Goal: Information Seeking & Learning: Learn about a topic

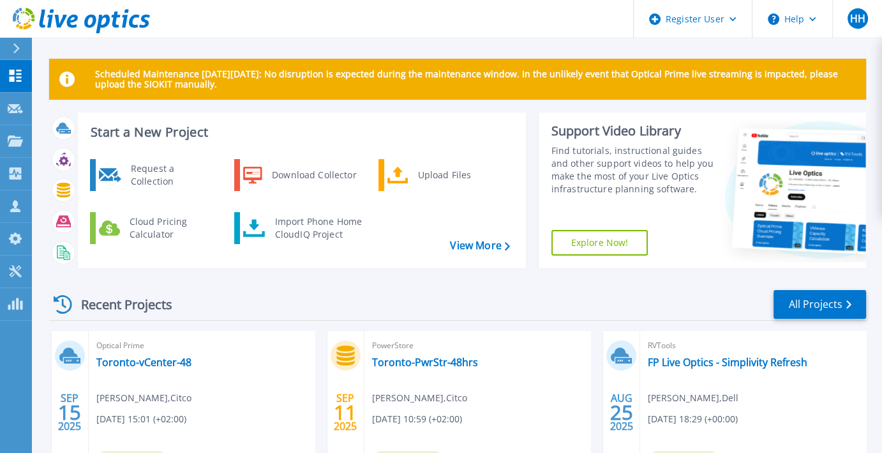
click at [174, 72] on p "Scheduled Maintenance on Monday 22nd September: No disruption is expected durin…" at bounding box center [475, 79] width 761 height 20
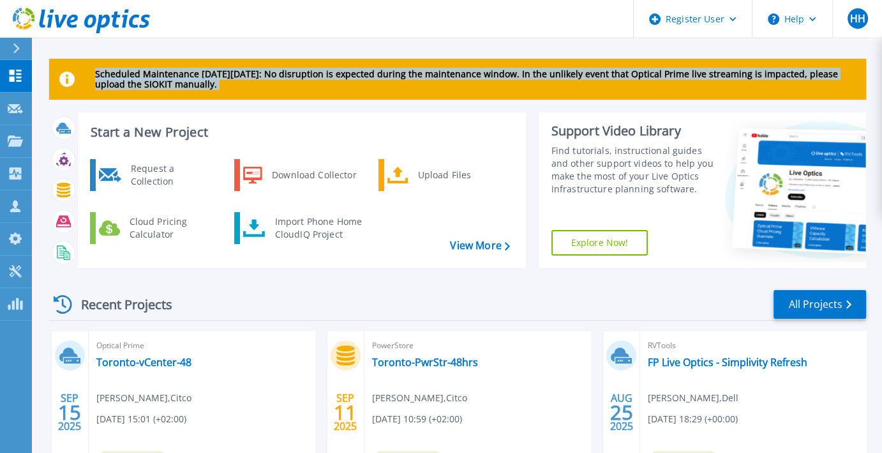
click at [174, 72] on p "Scheduled Maintenance on Monday 22nd September: No disruption is expected durin…" at bounding box center [475, 79] width 761 height 20
click at [259, 93] on div "Scheduled Maintenance on Monday 22nd September: No disruption is expected durin…" at bounding box center [457, 79] width 817 height 41
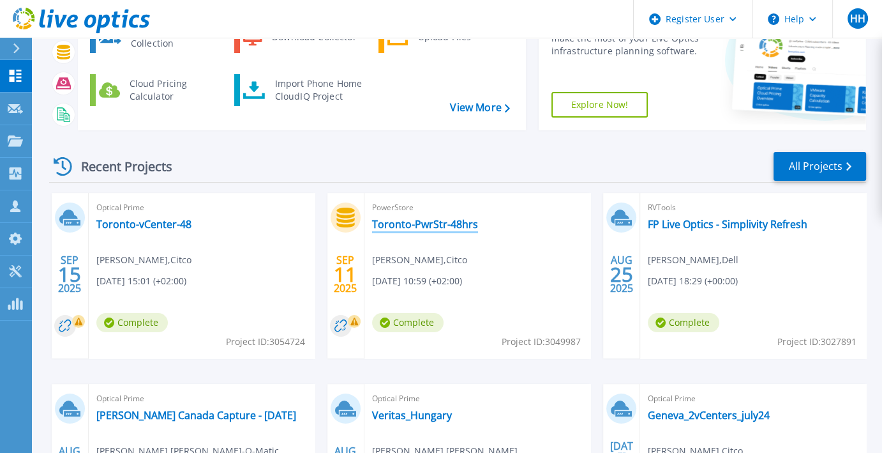
scroll to position [136, 0]
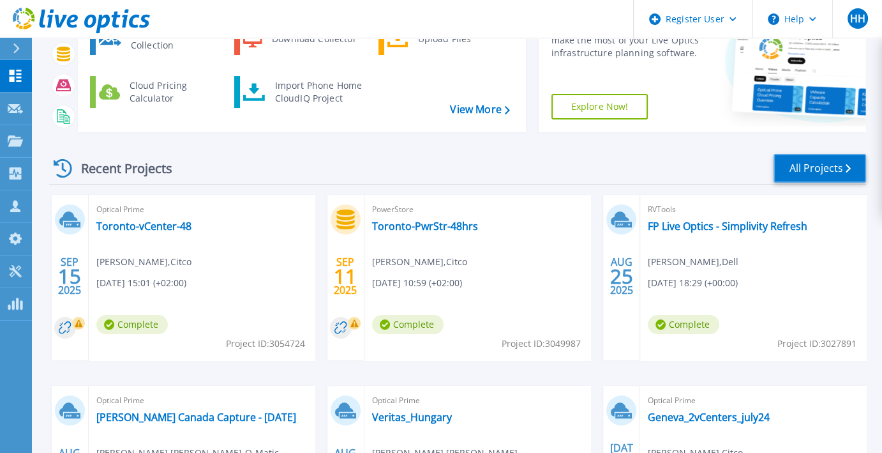
click at [791, 174] on link "All Projects" at bounding box center [820, 168] width 93 height 29
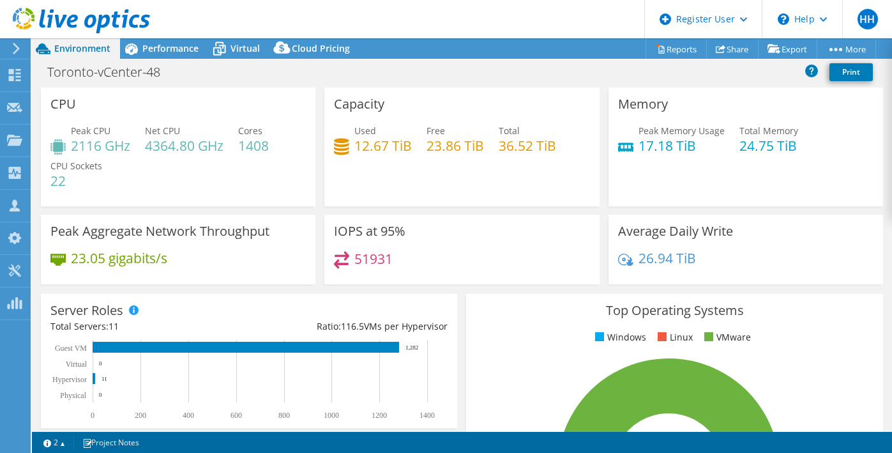
select select "USD"
click at [358, 261] on h4 "51931" at bounding box center [373, 259] width 38 height 14
click at [461, 246] on div "IOPS at 95% 51931" at bounding box center [461, 250] width 275 height 70
click at [181, 53] on span "Performance" at bounding box center [170, 48] width 56 height 12
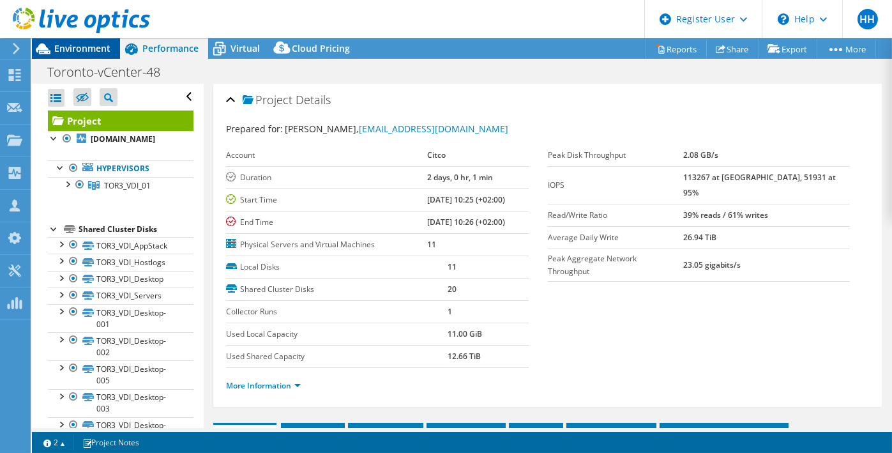
click at [77, 52] on span "Environment" at bounding box center [82, 48] width 56 height 12
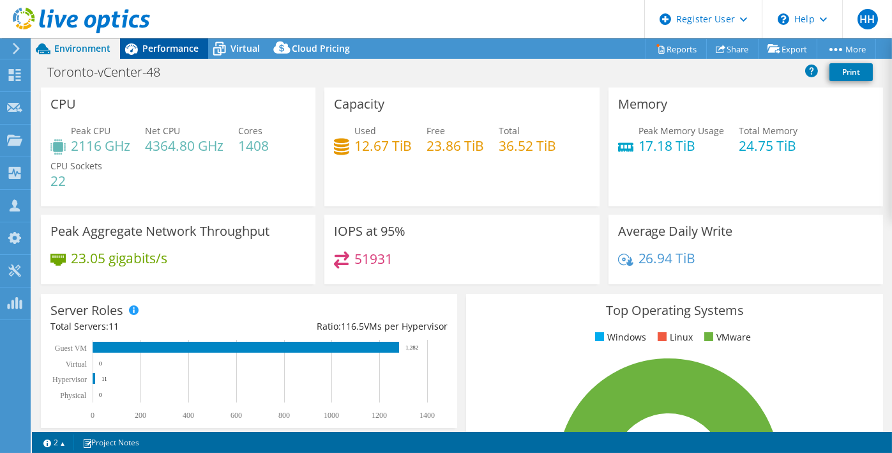
click at [169, 53] on span "Performance" at bounding box center [170, 48] width 56 height 12
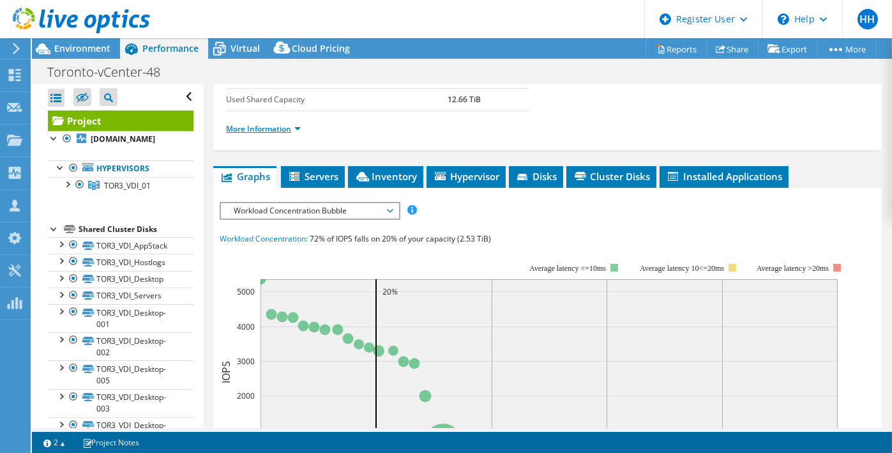
scroll to position [258, 0]
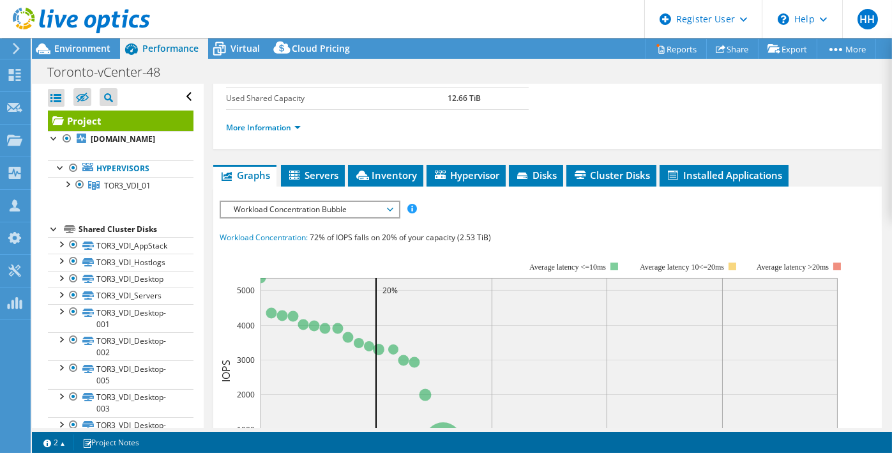
click at [272, 209] on span "Workload Concentration Bubble" at bounding box center [309, 209] width 164 height 15
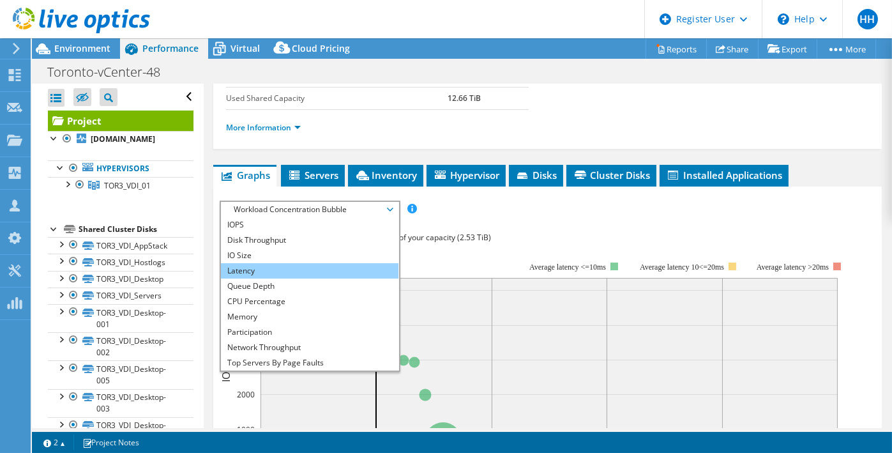
click at [255, 269] on li "Latency" at bounding box center [309, 270] width 177 height 15
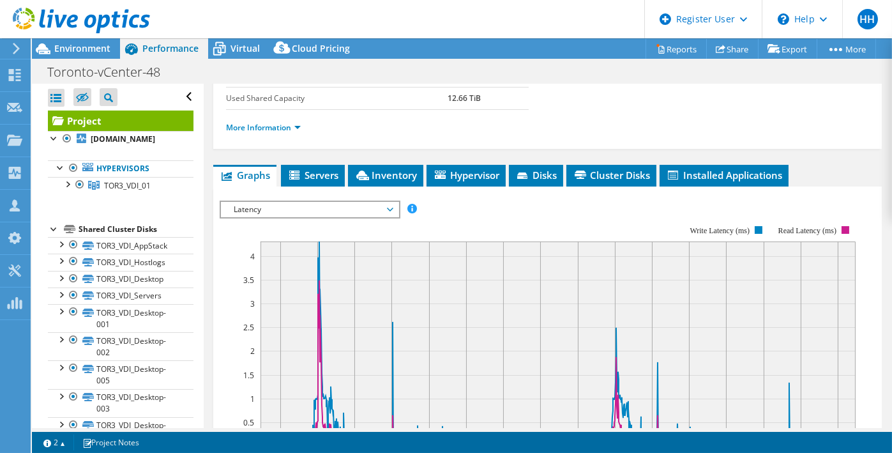
scroll to position [361, 0]
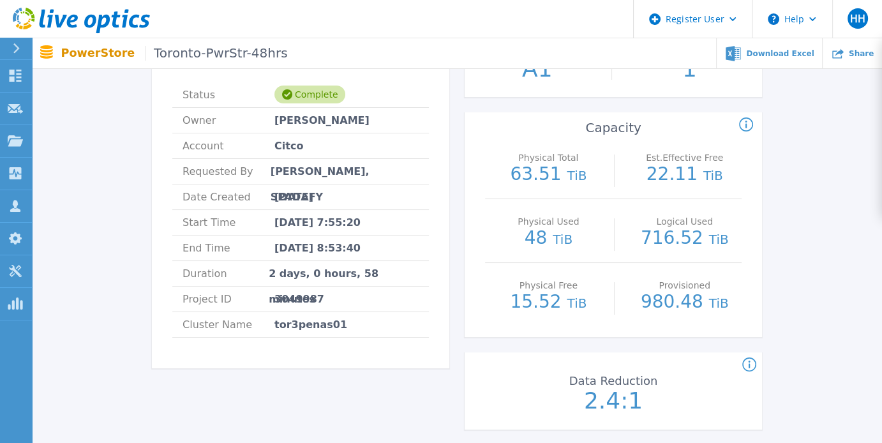
scroll to position [129, 0]
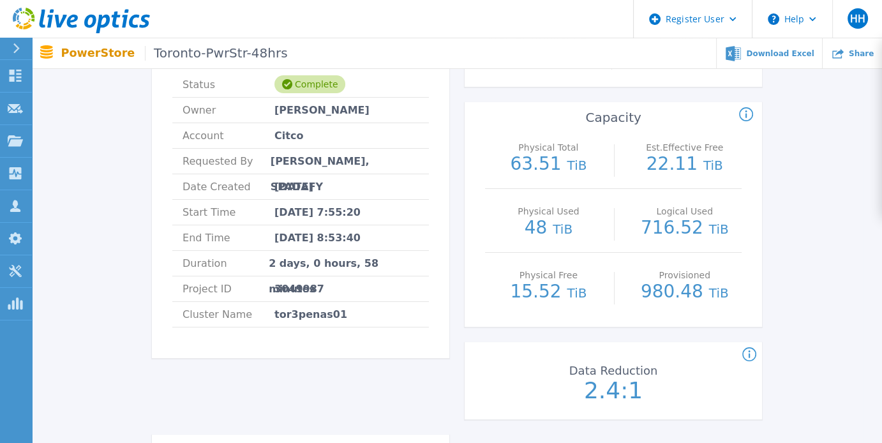
click at [538, 158] on p "63.51 TiB" at bounding box center [549, 164] width 114 height 19
click at [534, 224] on p "48 TiB" at bounding box center [549, 228] width 114 height 19
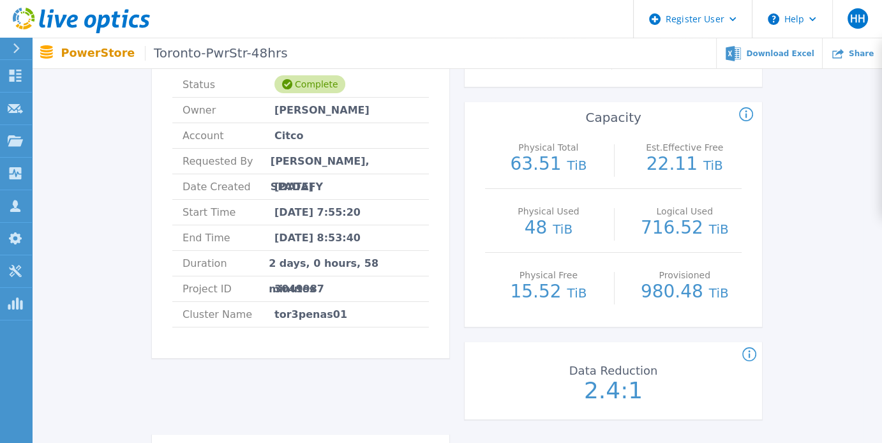
click at [528, 294] on p "15.52 TiB" at bounding box center [549, 292] width 114 height 19
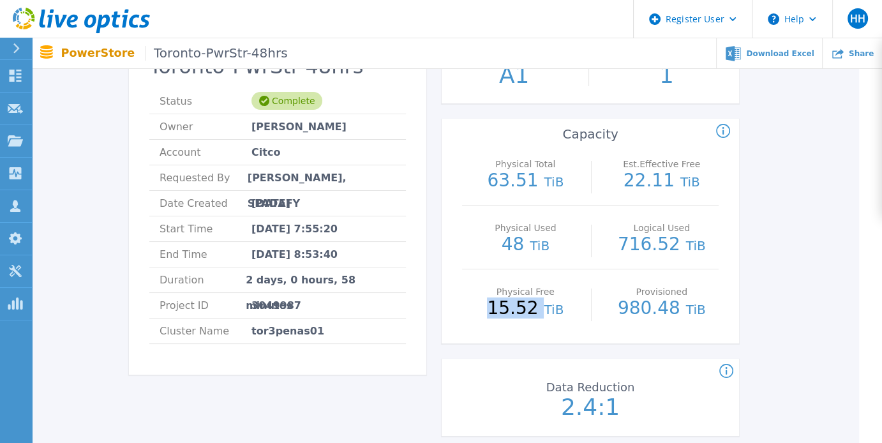
scroll to position [27, 23]
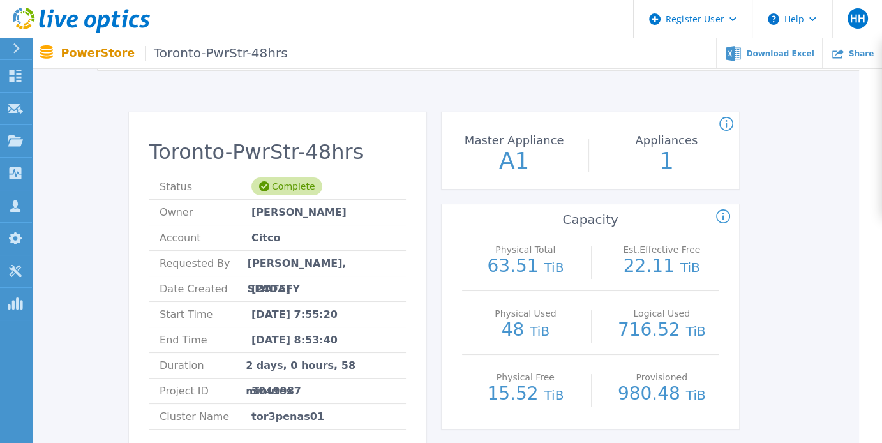
click at [513, 258] on p "63.51 TiB" at bounding box center [526, 266] width 114 height 19
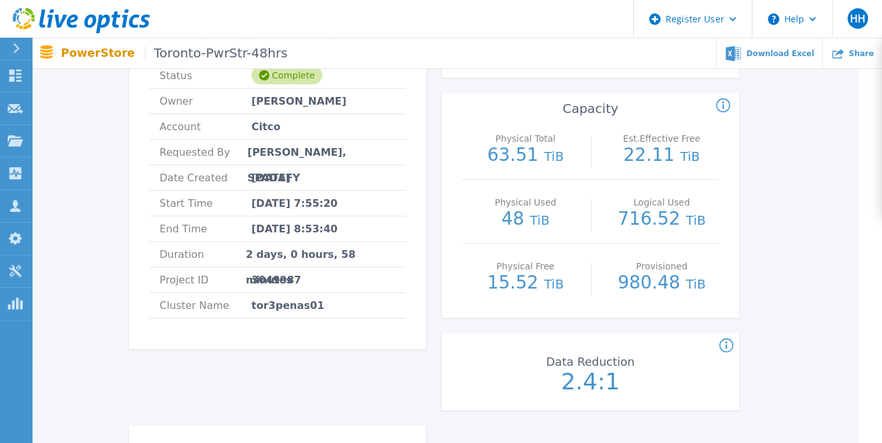
scroll to position [141, 23]
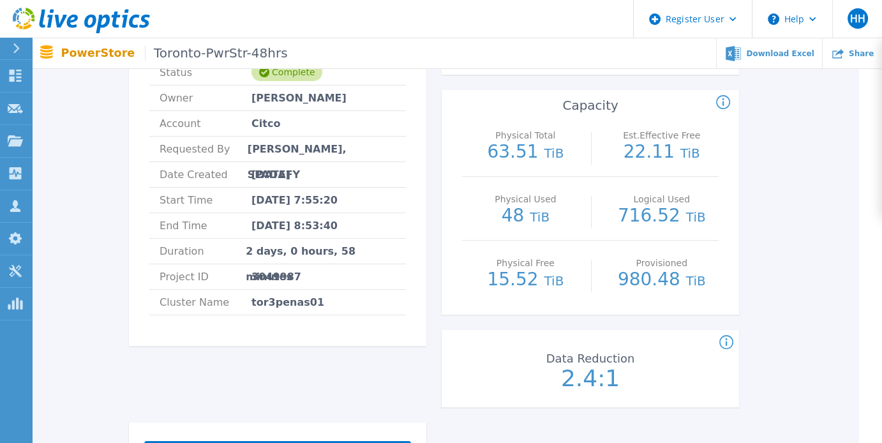
click at [515, 149] on p "63.51 TiB" at bounding box center [526, 152] width 114 height 19
click at [516, 215] on p "48 TiB" at bounding box center [526, 216] width 114 height 19
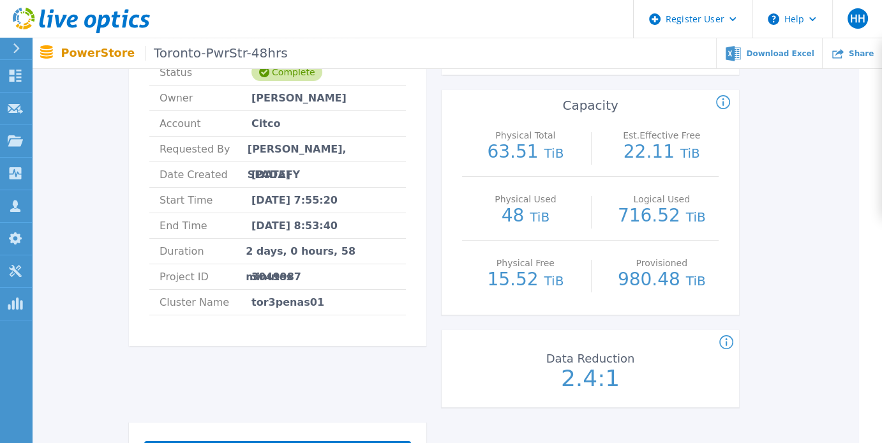
drag, startPoint x: 575, startPoint y: 245, endPoint x: 493, endPoint y: 259, distance: 83.0
click at [493, 259] on p "Physical Free" at bounding box center [526, 263] width 108 height 9
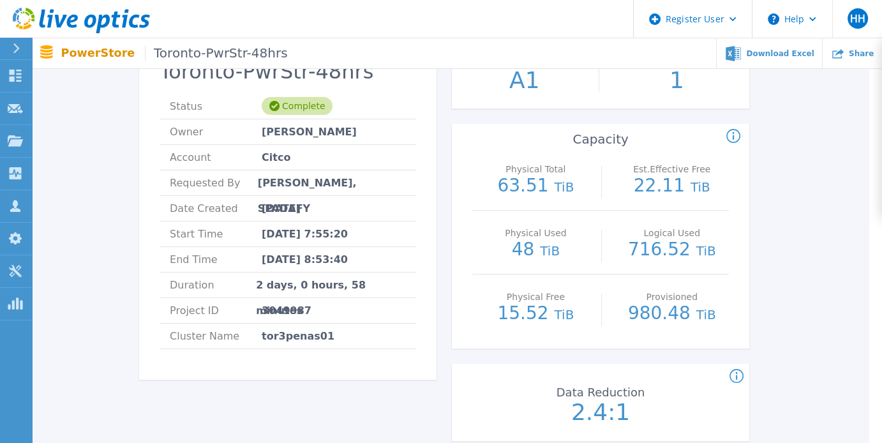
scroll to position [0, 13]
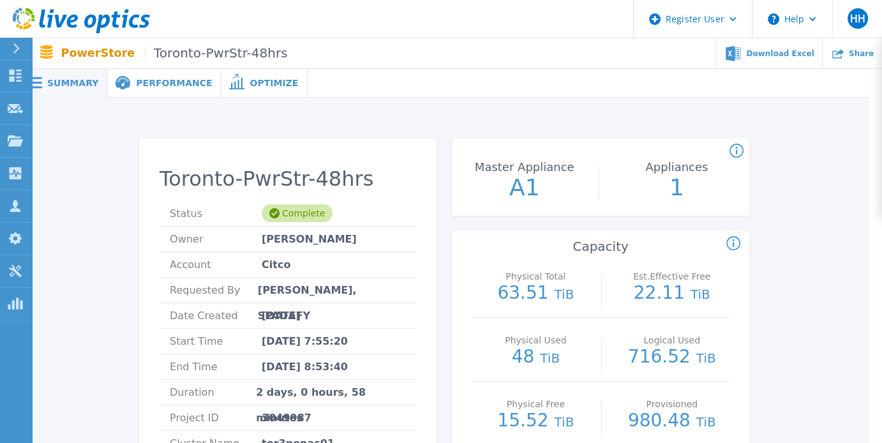
click at [160, 75] on div "Performance" at bounding box center [165, 83] width 114 height 29
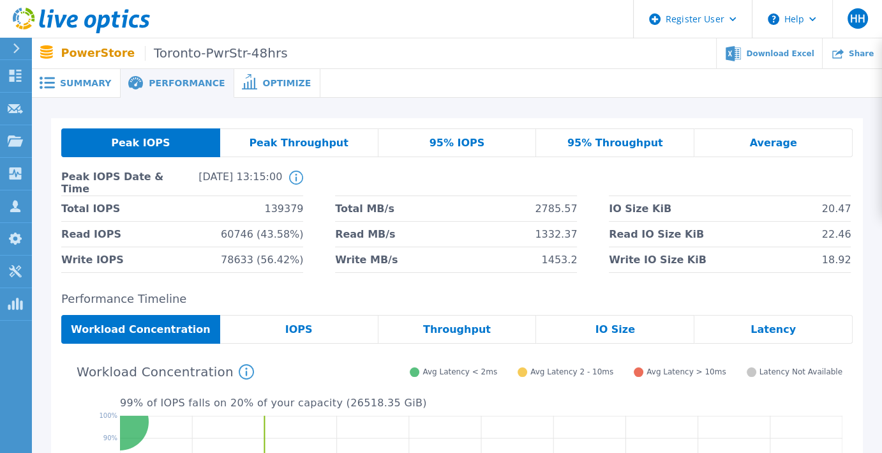
click at [288, 207] on span "139379" at bounding box center [283, 208] width 39 height 25
click at [393, 234] on li "Read MB/s 1332.37" at bounding box center [456, 235] width 242 height 26
click at [493, 139] on div "95% IOPS" at bounding box center [458, 142] width 158 height 29
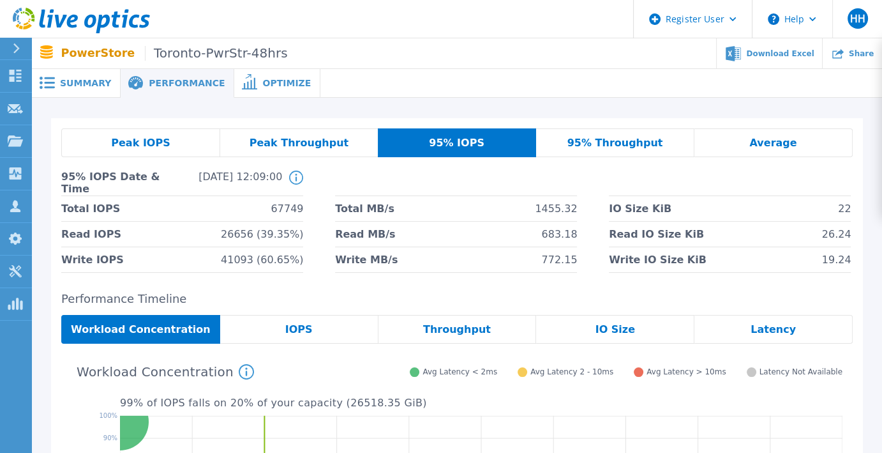
click at [278, 207] on span "67749" at bounding box center [287, 208] width 33 height 25
click at [151, 130] on div "Peak IOPS" at bounding box center [140, 142] width 159 height 29
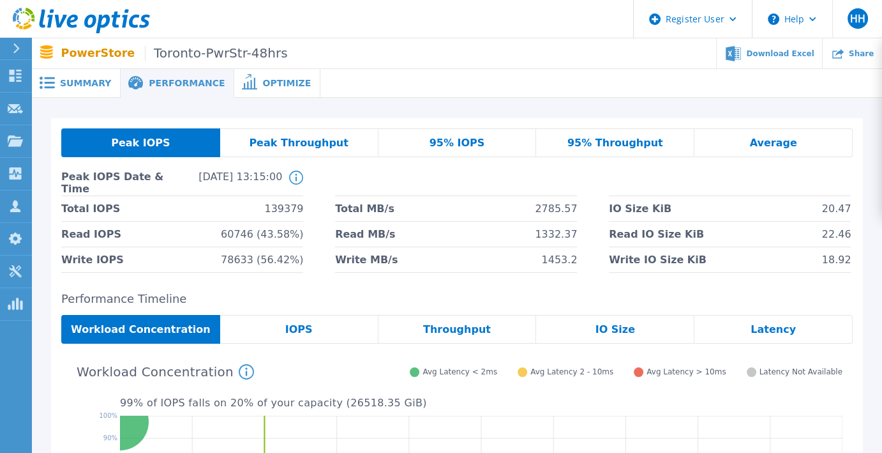
click at [84, 89] on div "Summary" at bounding box center [76, 83] width 89 height 29
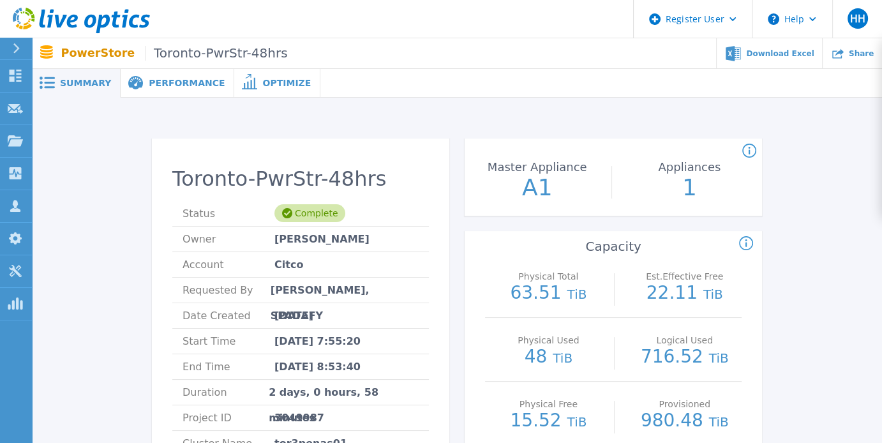
click at [172, 79] on span "Performance" at bounding box center [187, 83] width 76 height 9
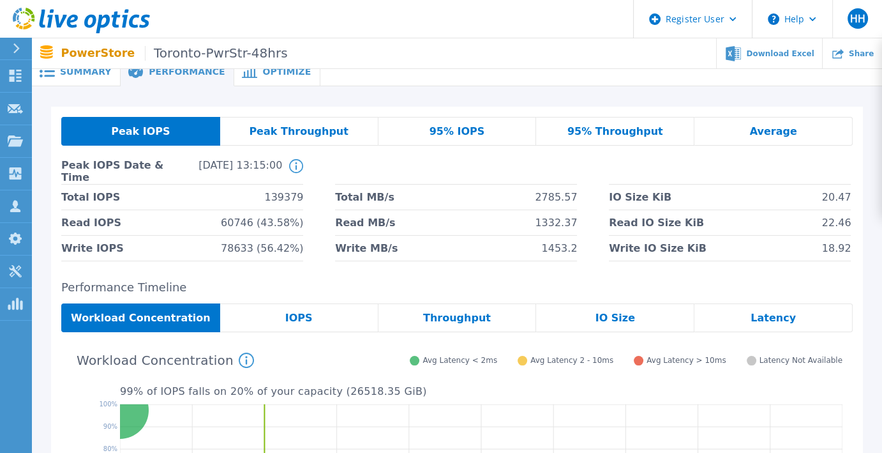
scroll to position [10, 0]
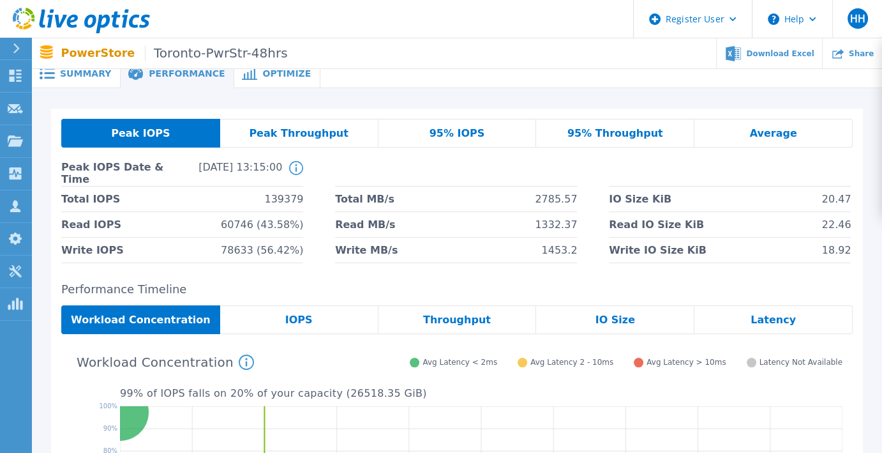
click at [109, 199] on span "Total IOPS" at bounding box center [90, 198] width 59 height 25
click at [285, 200] on span "139379" at bounding box center [283, 198] width 39 height 25
drag, startPoint x: 301, startPoint y: 200, endPoint x: 266, endPoint y: 202, distance: 35.8
click at [266, 202] on li "Total IOPS 139379" at bounding box center [182, 199] width 242 height 26
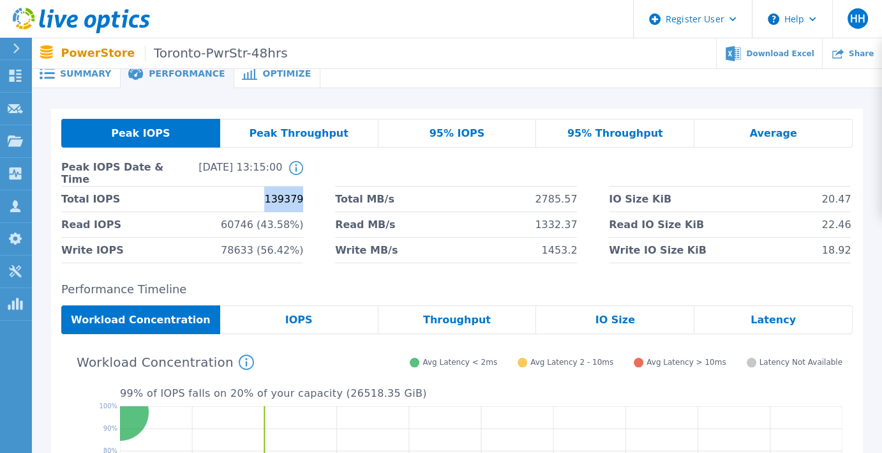
copy span "139379"
click at [278, 224] on span "60746 (43.58%)" at bounding box center [262, 224] width 82 height 25
click at [280, 249] on span "78633 (56.42%)" at bounding box center [262, 249] width 82 height 25
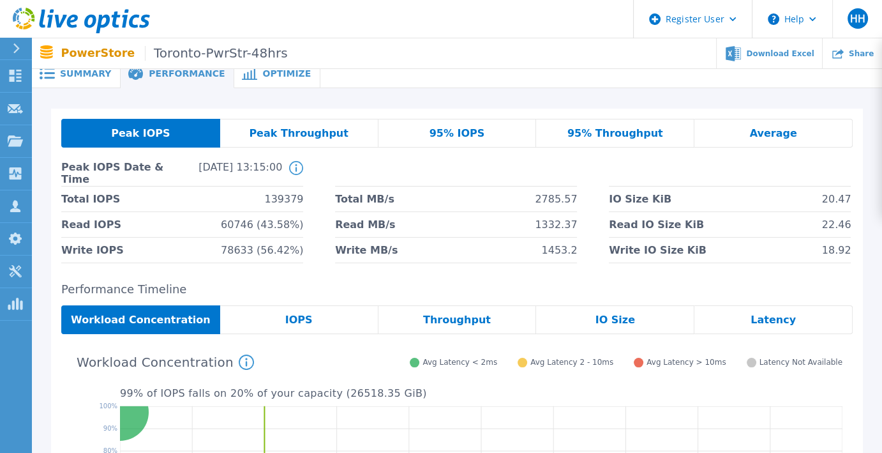
click at [347, 193] on span "Total MB/s" at bounding box center [364, 198] width 59 height 25
click at [638, 220] on span "Read IO Size KiB" at bounding box center [656, 224] width 95 height 25
click at [838, 228] on span "22.46" at bounding box center [836, 224] width 29 height 25
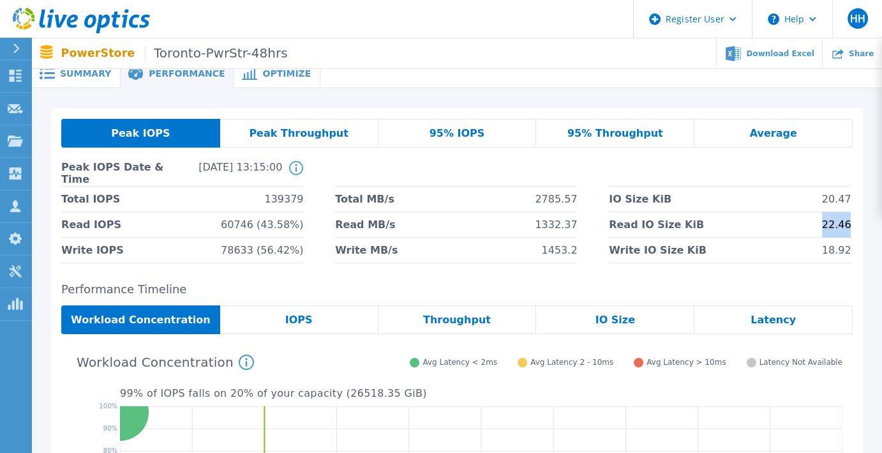
click at [838, 228] on span "22.46" at bounding box center [836, 224] width 29 height 25
click at [679, 251] on span "Write IO Size KiB" at bounding box center [658, 249] width 98 height 25
click at [838, 249] on span "18.92" at bounding box center [836, 249] width 29 height 25
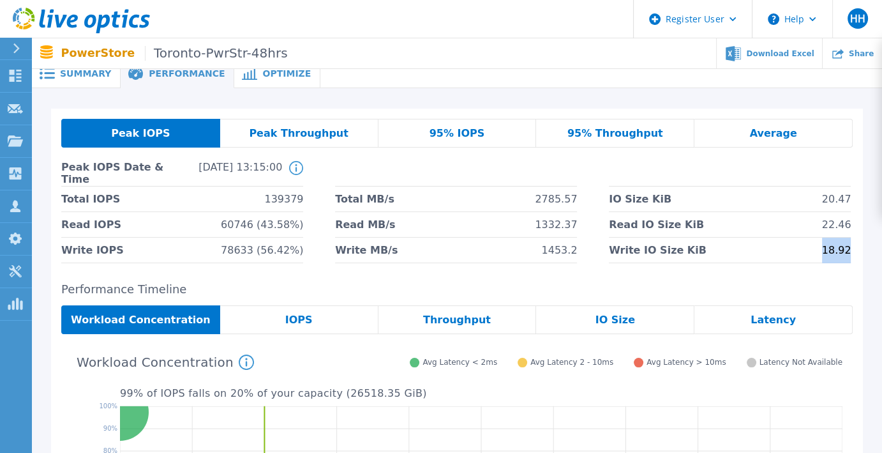
click at [838, 249] on span "18.92" at bounding box center [836, 249] width 29 height 25
click at [624, 319] on span "IO Size" at bounding box center [616, 320] width 40 height 10
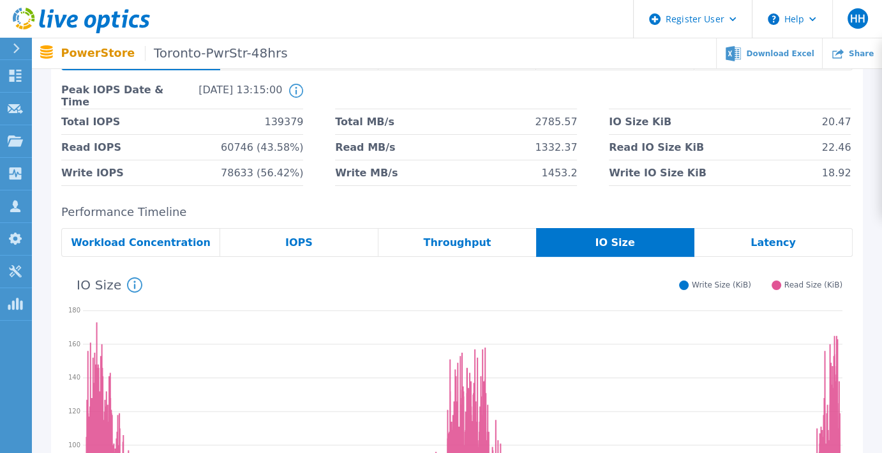
scroll to position [88, 0]
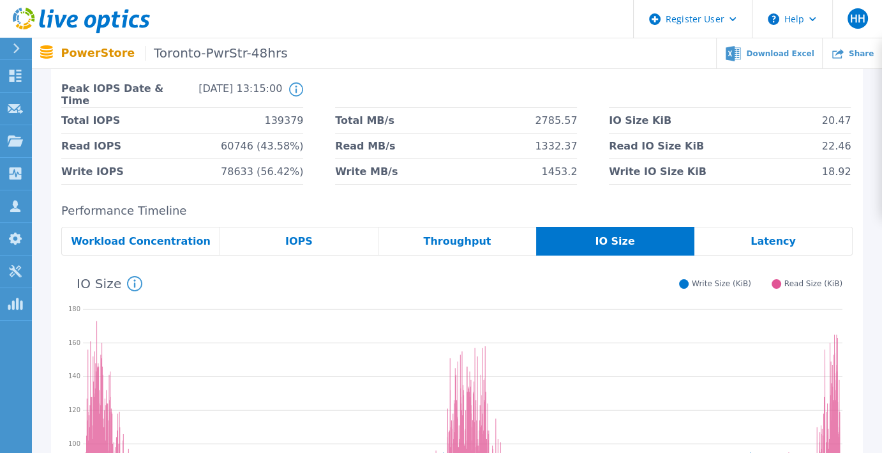
click at [838, 147] on span "22.46" at bounding box center [836, 145] width 29 height 25
click at [676, 382] on icon at bounding box center [463, 458] width 760 height 319
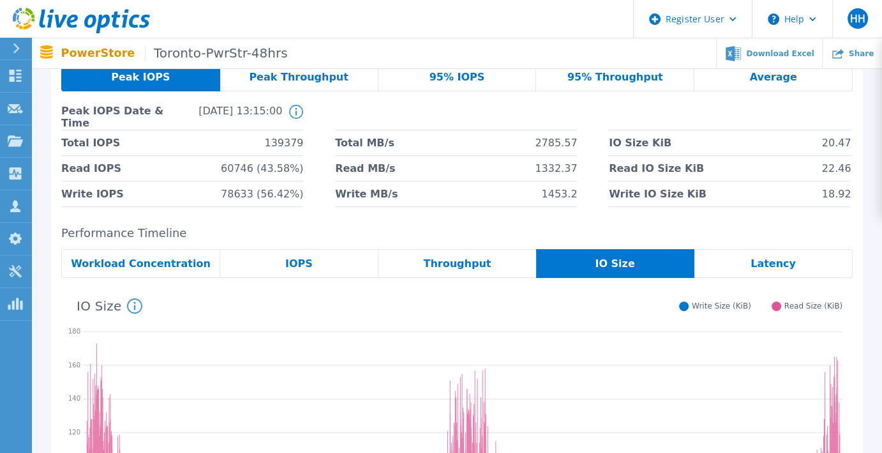
scroll to position [0, 0]
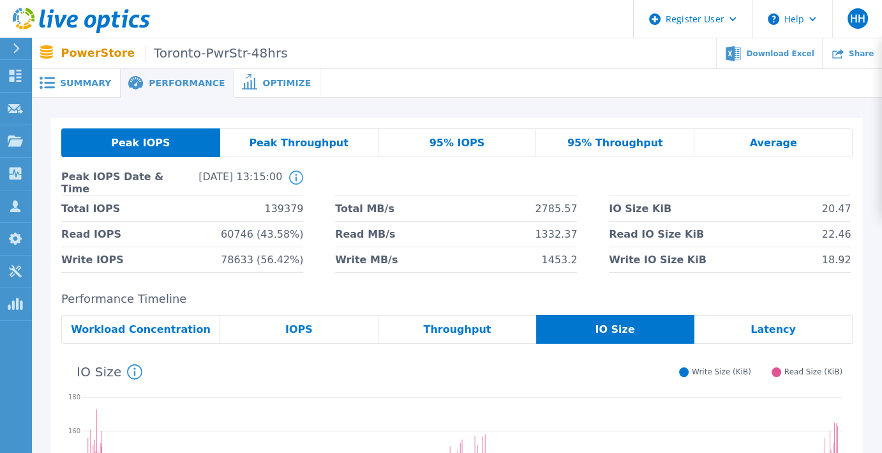
click at [370, 280] on div "Peak IOPS Peak Throughput 95% IOPS 95% Throughput Average Peak IOPS Date & Time…" at bounding box center [457, 200] width 812 height 165
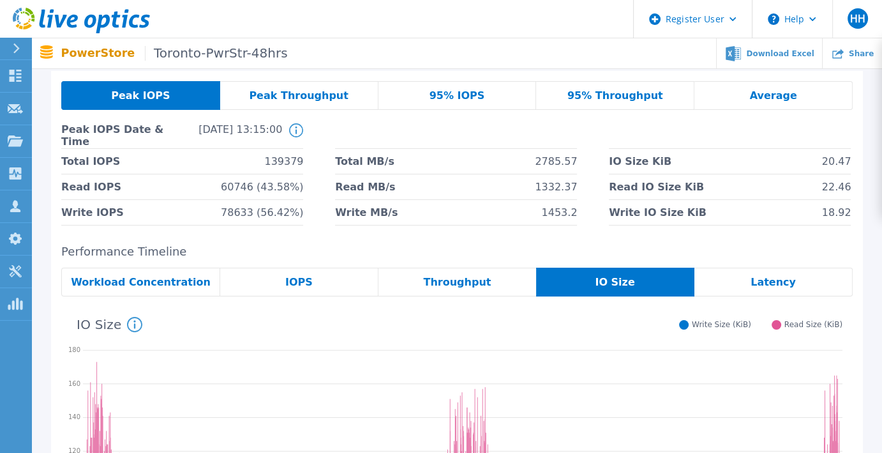
scroll to position [45, 0]
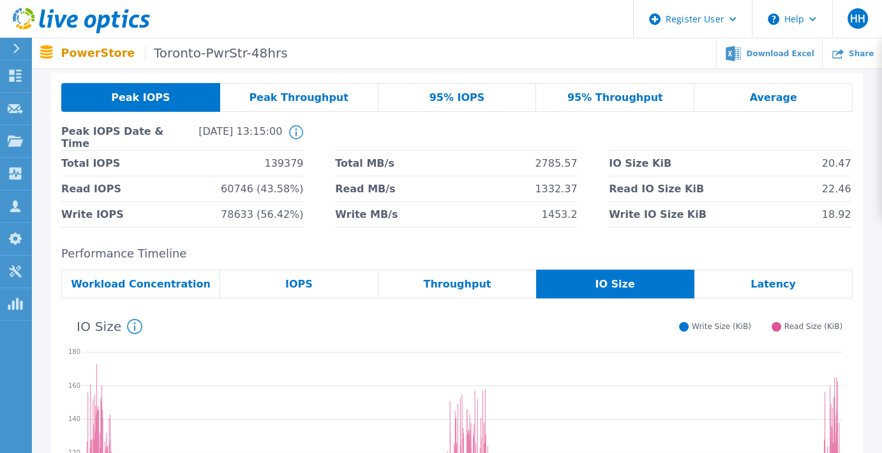
click at [831, 193] on span "22.46" at bounding box center [836, 188] width 29 height 25
click at [809, 238] on div "Peak IOPS Peak Throughput 95% IOPS 95% Throughput Average Peak IOPS Date & Time…" at bounding box center [457, 378] width 812 height 611
click at [835, 213] on span "18.92" at bounding box center [836, 214] width 29 height 25
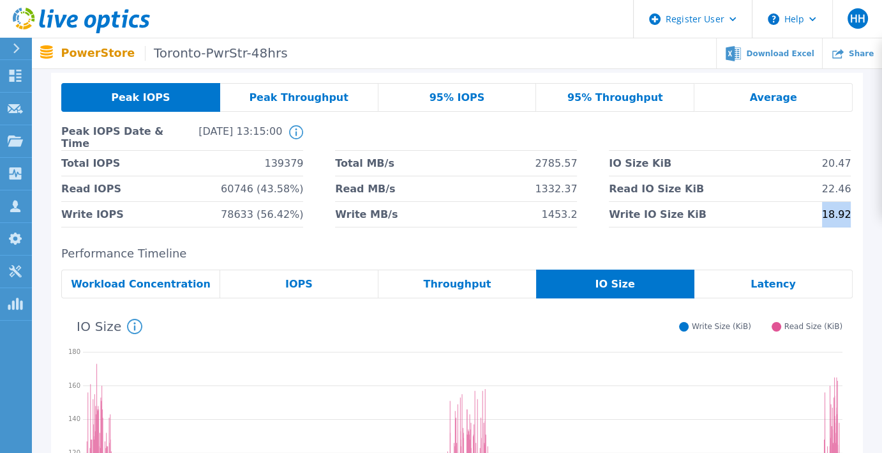
copy span "18.92"
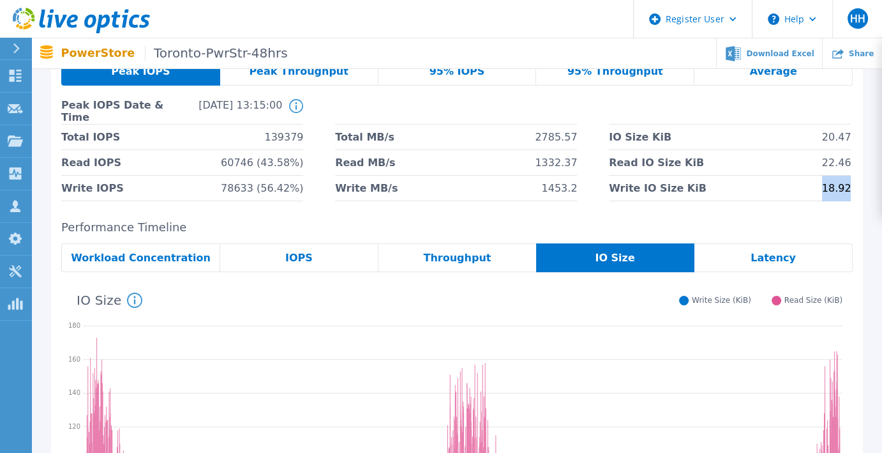
scroll to position [0, 0]
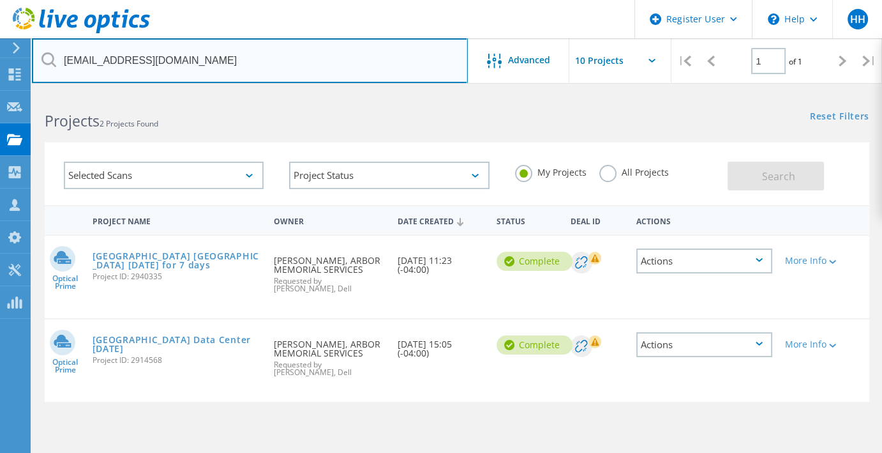
click at [144, 73] on input "gclee@arbormemorial.com" at bounding box center [250, 60] width 436 height 45
click at [239, 82] on input "gclee@arbormemorial.com" at bounding box center [250, 60] width 436 height 45
click at [228, 56] on input "gclee@arbormemorial.com" at bounding box center [250, 60] width 436 height 45
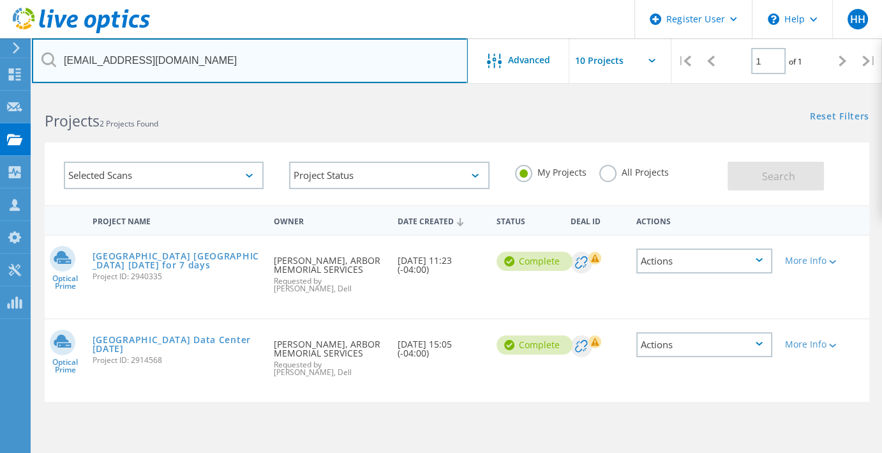
click at [228, 56] on input "gclee@arbormemorial.com" at bounding box center [250, 60] width 436 height 45
click at [225, 54] on input "gclee@arbormemorial.com" at bounding box center [250, 60] width 436 height 45
click at [226, 56] on input "gclee@arbormemorial.com" at bounding box center [250, 60] width 436 height 45
click at [217, 72] on input "gclee@arbormemorial.com" at bounding box center [250, 60] width 436 height 45
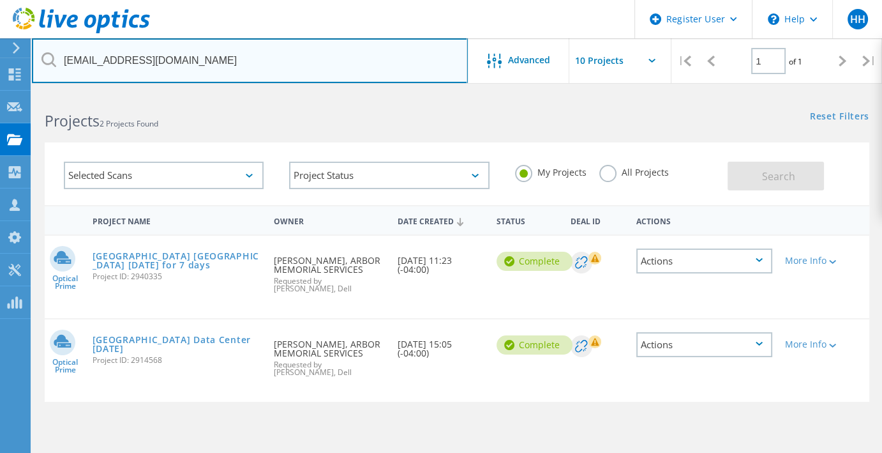
click at [217, 72] on input "gclee@arbormemorial.com" at bounding box center [250, 60] width 436 height 45
type input "citco"
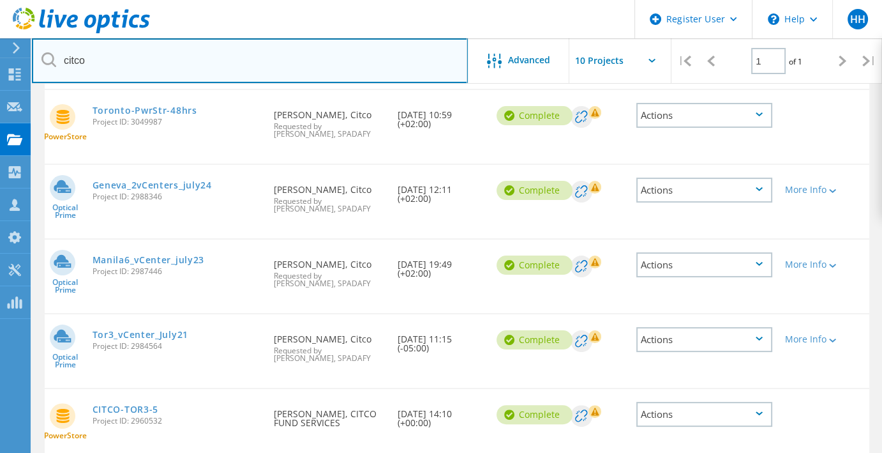
scroll to position [219, 0]
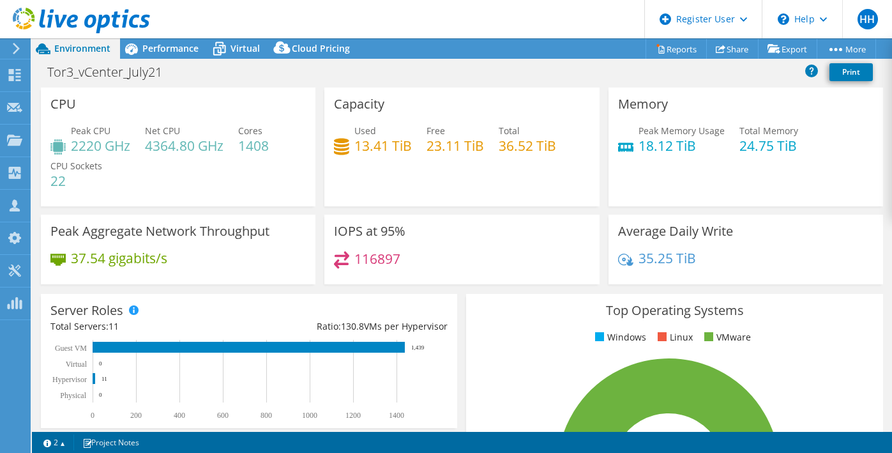
select select "USD"
click at [150, 45] on span "Performance" at bounding box center [170, 48] width 56 height 12
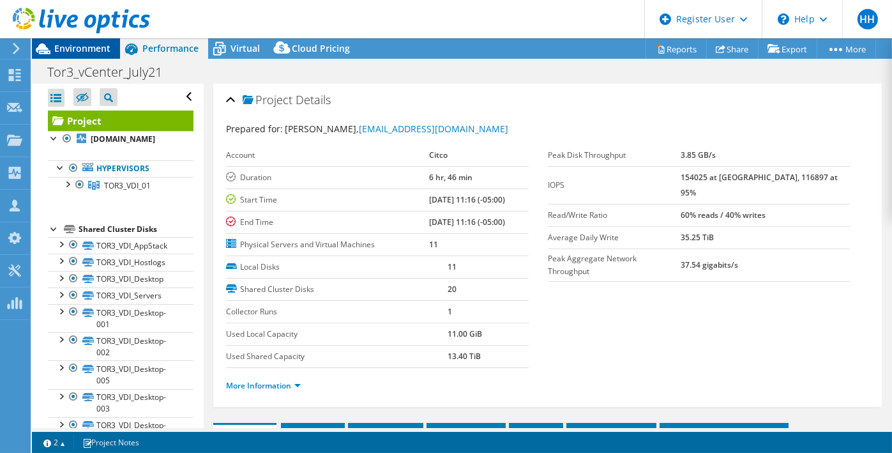
click at [85, 48] on span "Environment" at bounding box center [82, 48] width 56 height 12
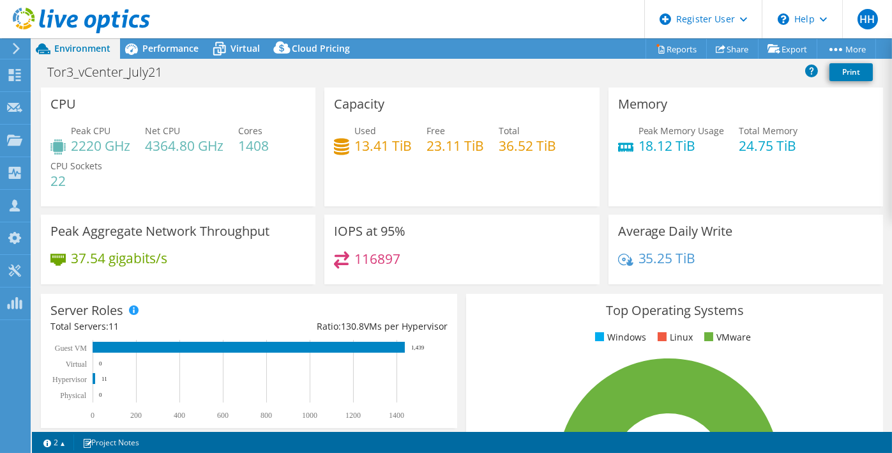
click at [368, 140] on h4 "13.41 TiB" at bounding box center [382, 146] width 57 height 14
click at [524, 154] on div "Used 13.41 TiB Free 23.11 TiB Total 36.52 TiB" at bounding box center [461, 144] width 255 height 41
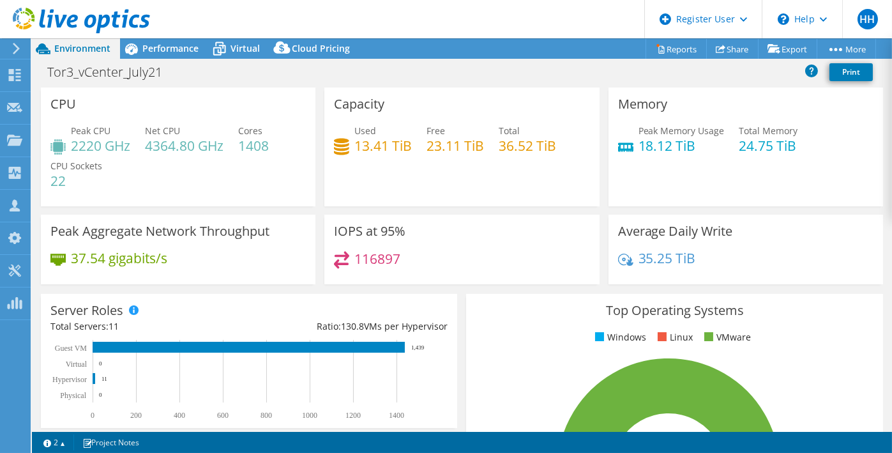
click at [514, 146] on h4 "36.52 TiB" at bounding box center [527, 146] width 57 height 14
click at [373, 141] on h4 "13.41 TiB" at bounding box center [382, 146] width 57 height 14
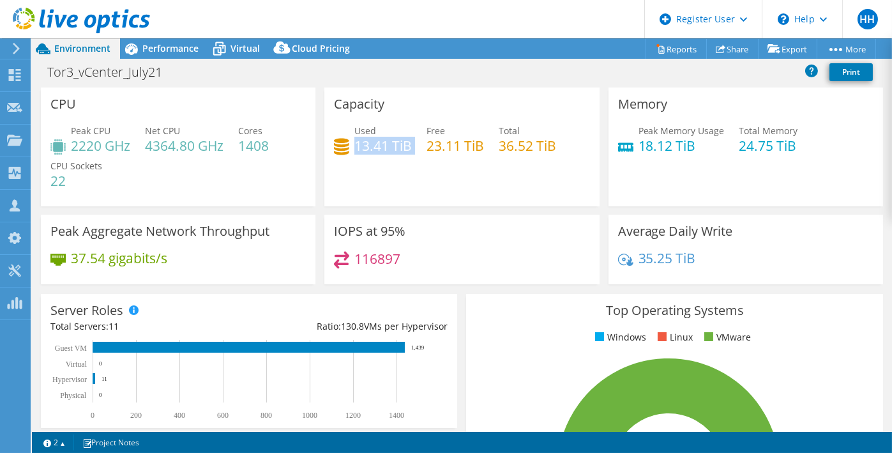
click at [373, 141] on h4 "13.41 TiB" at bounding box center [382, 146] width 57 height 14
click at [380, 159] on div "Used 13.41 TiB Free 23.11 TiB Total 36.52 TiB" at bounding box center [461, 144] width 255 height 41
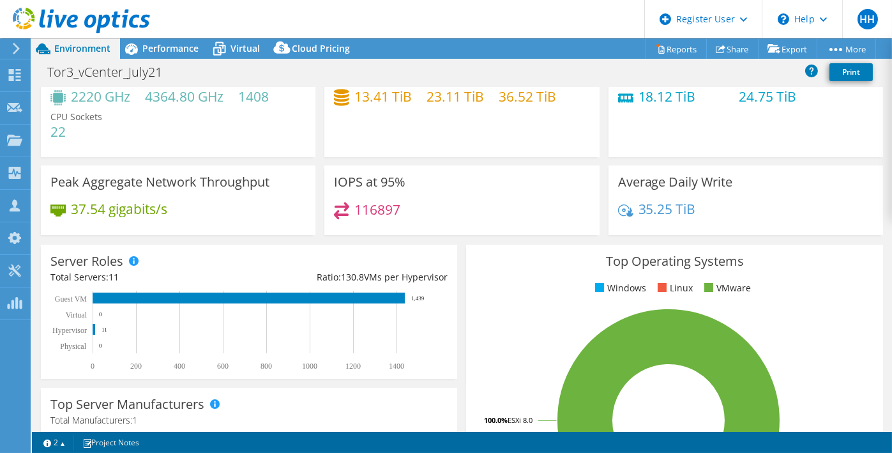
scroll to position [51, 0]
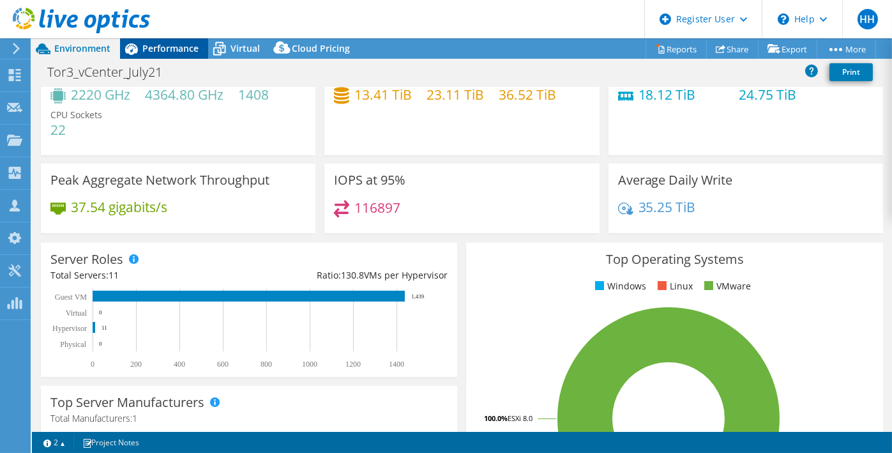
click at [163, 53] on span "Performance" at bounding box center [170, 48] width 56 height 12
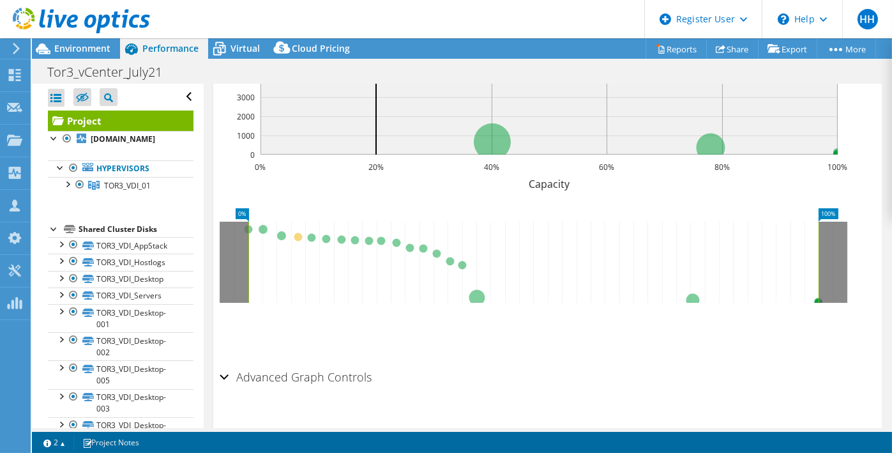
scroll to position [587, 0]
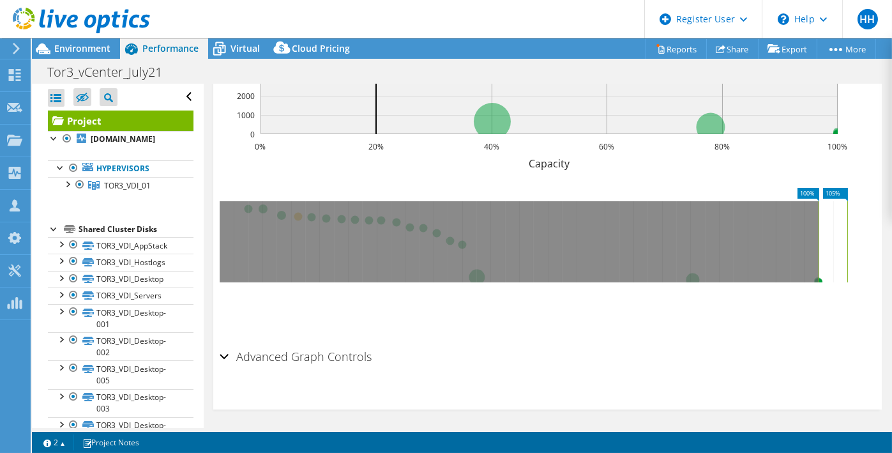
drag, startPoint x: 250, startPoint y: 230, endPoint x: 861, endPoint y: 220, distance: 611.7
click at [861, 220] on div "100% 105%" at bounding box center [548, 231] width 656 height 102
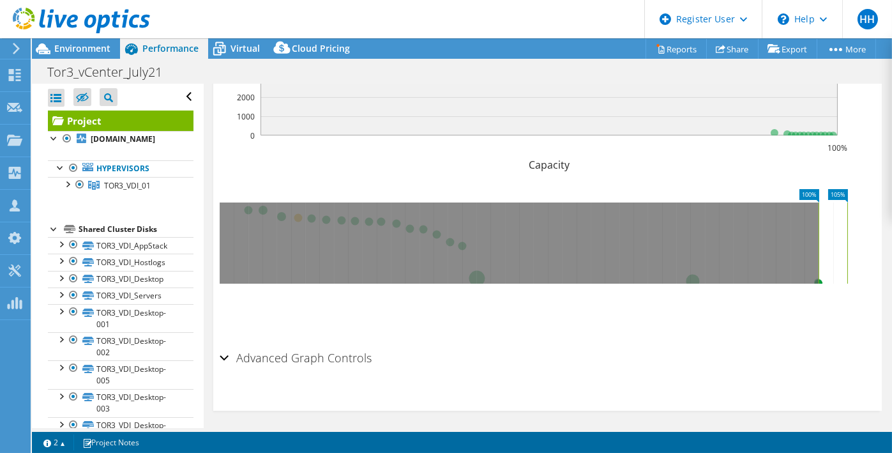
scroll to position [584, 0]
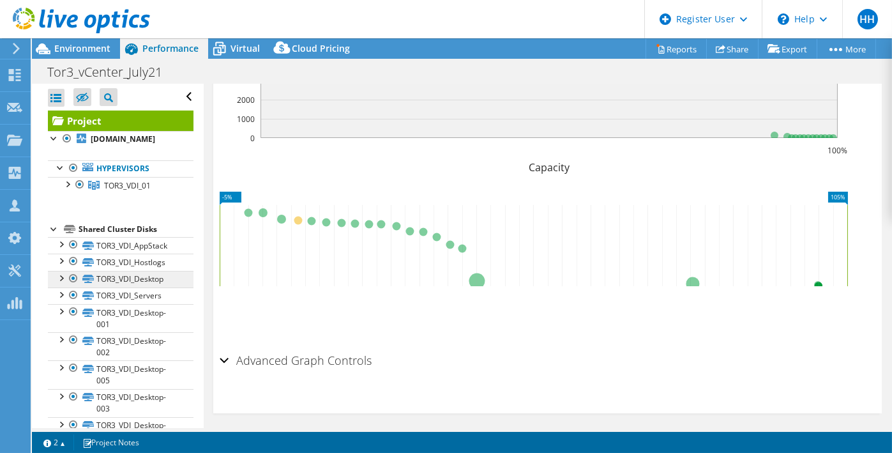
drag, startPoint x: 818, startPoint y: 220, endPoint x: 162, endPoint y: 271, distance: 658.8
click at [162, 271] on div "Open All Close All Hide Excluded Nodes Project Tree Filter" at bounding box center [462, 256] width 860 height 344
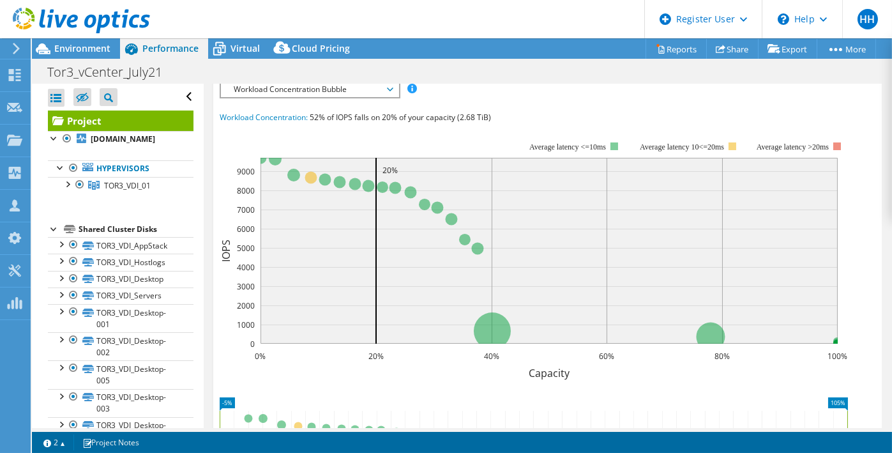
scroll to position [366, 0]
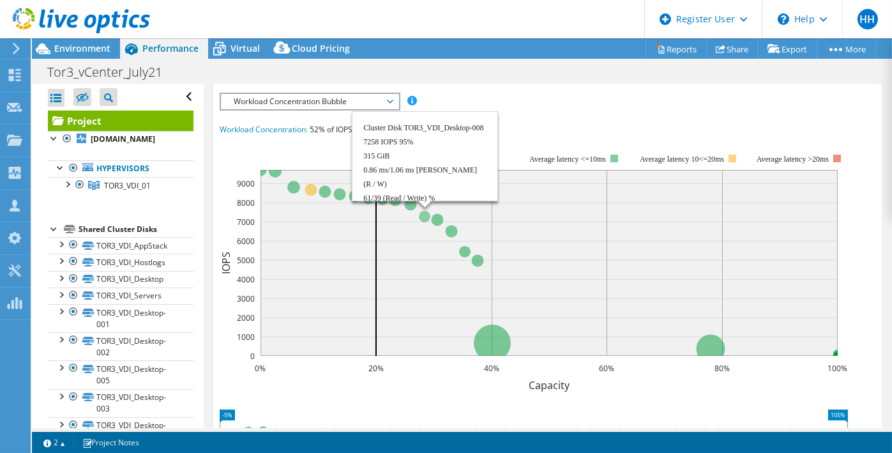
click at [419, 200] on rect at bounding box center [548, 263] width 577 height 186
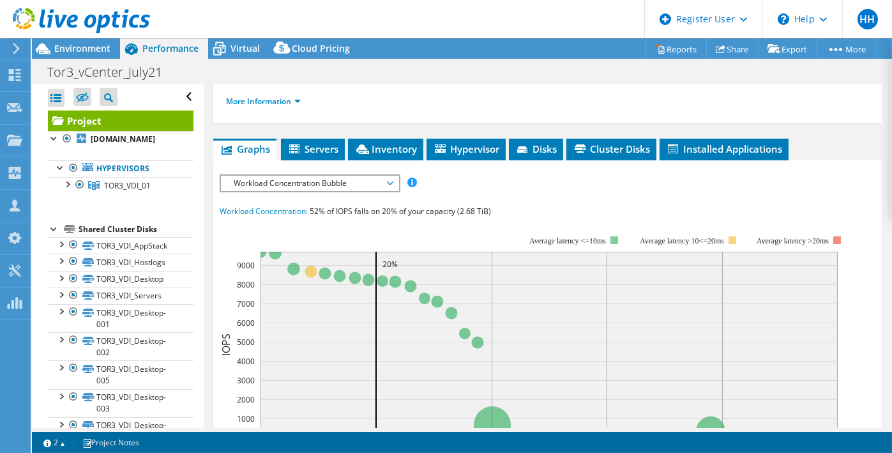
scroll to position [281, 0]
